Goal: Task Accomplishment & Management: Complete application form

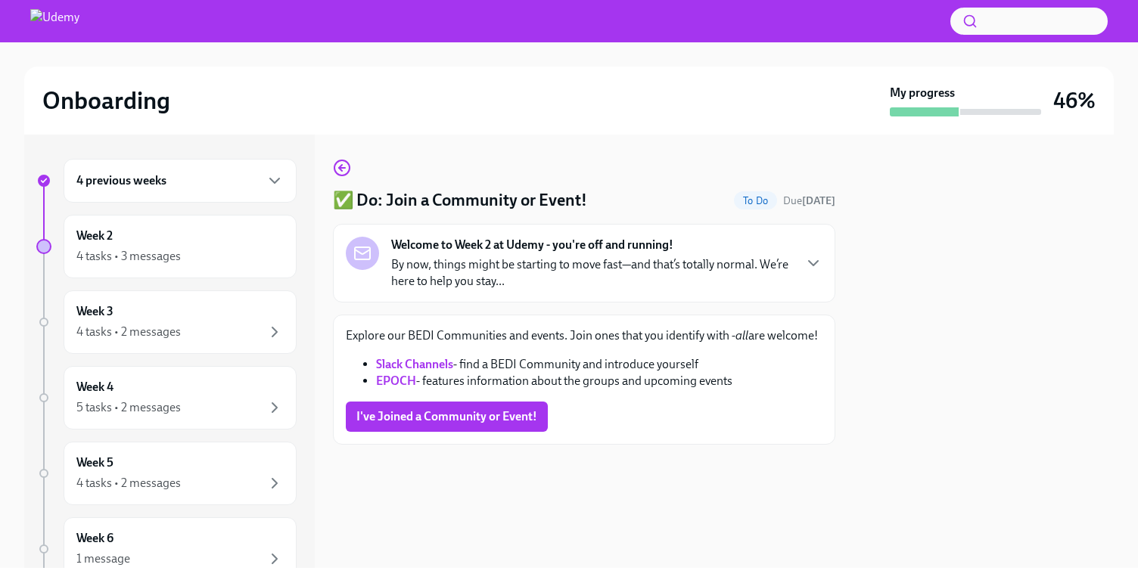
click at [506, 275] on p "By now, things might be starting to move fast—and that’s totally normal. We’re …" at bounding box center [591, 272] width 401 height 33
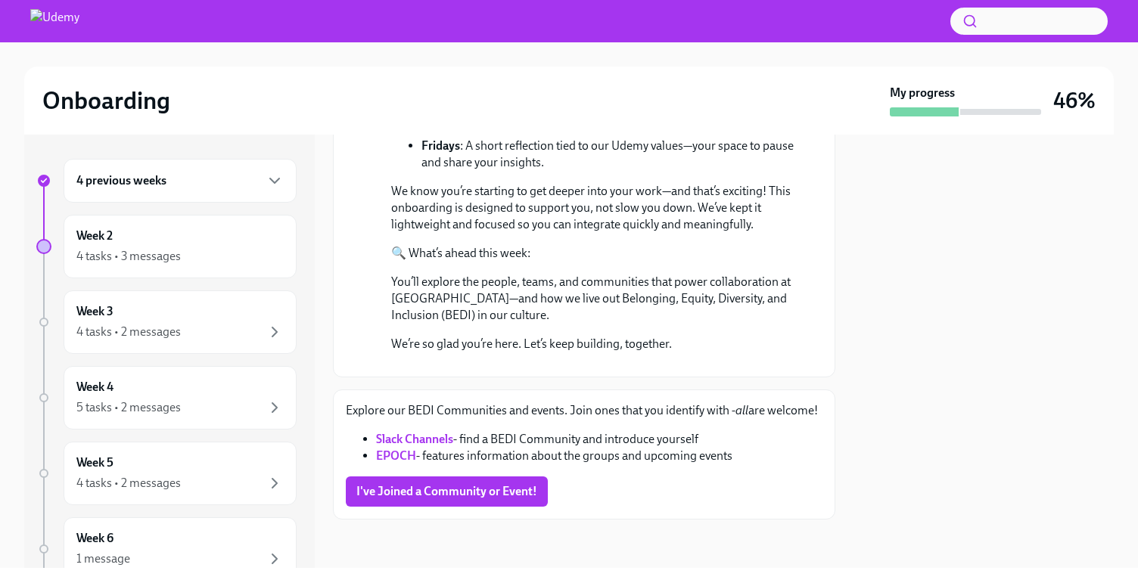
scroll to position [521, 0]
click at [461, 497] on span "I've Joined a Community or Event!" at bounding box center [446, 491] width 181 height 15
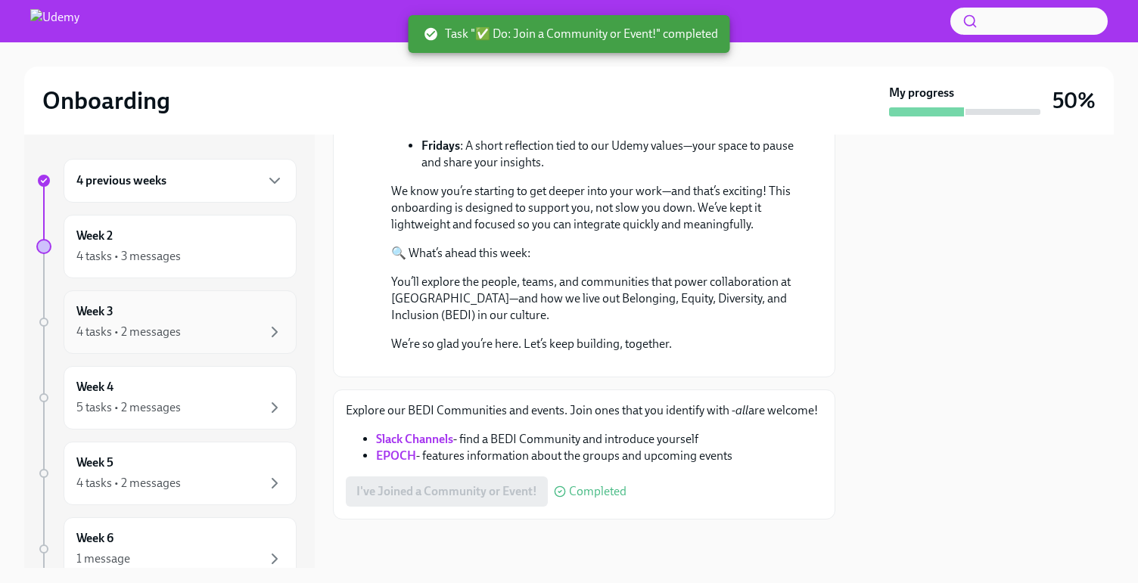
click at [126, 339] on div "4 tasks • 2 messages" at bounding box center [128, 332] width 104 height 17
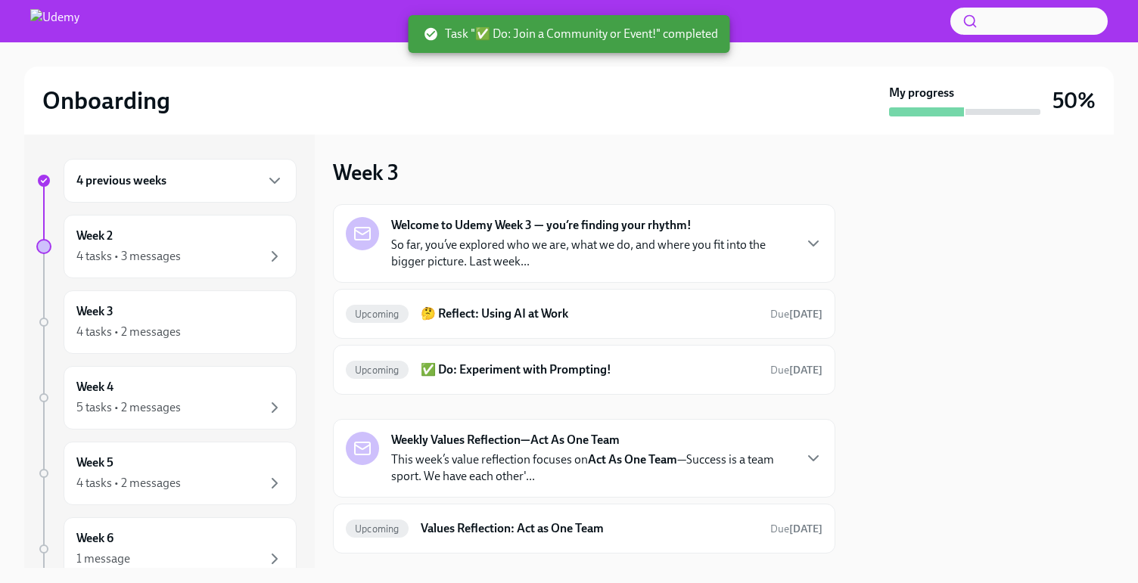
click at [606, 241] on p "So far, you’ve explored who we are, what we do, and where you fit into the bigg…" at bounding box center [591, 253] width 401 height 33
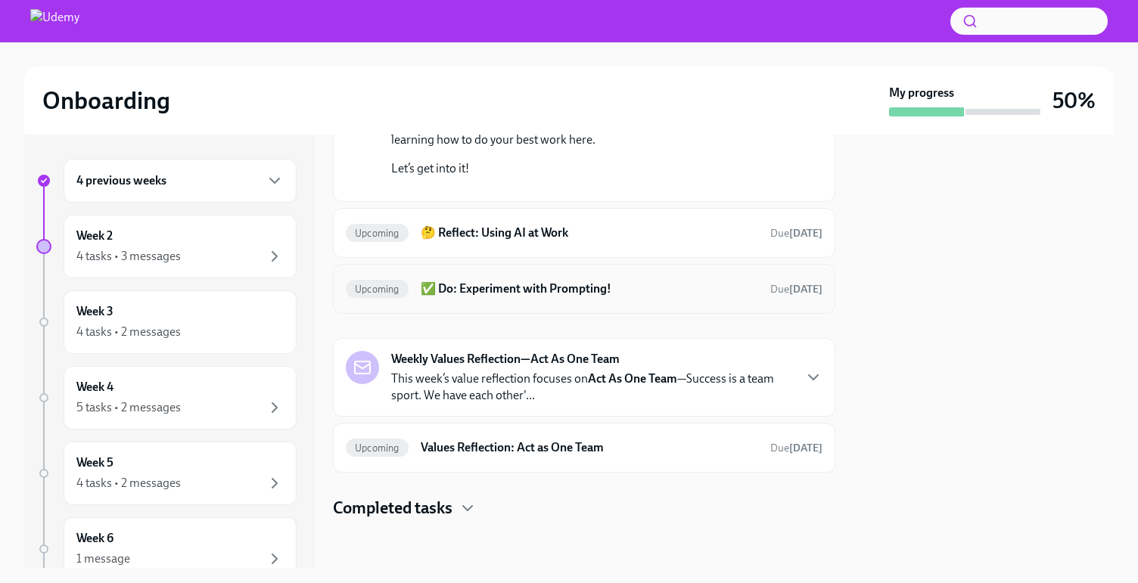
scroll to position [405, 0]
click at [647, 245] on div "Upcoming 🤔 Reflect: Using AI at Work Due [DATE]" at bounding box center [584, 233] width 476 height 24
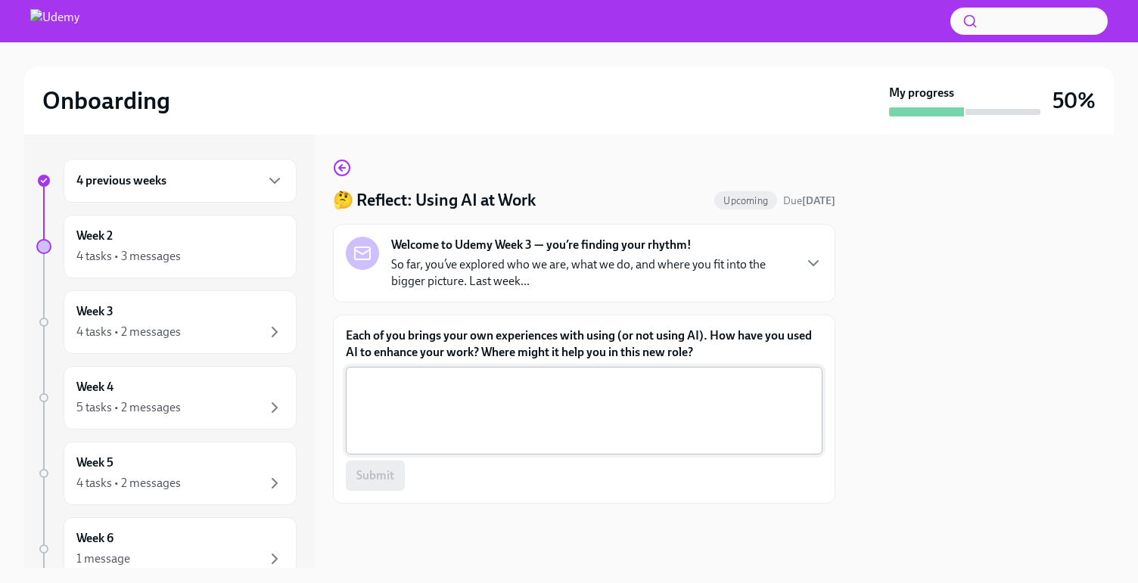
click at [445, 385] on textarea "Each of you brings your own experiences with using (or not using AI). How have …" at bounding box center [584, 410] width 458 height 73
